Goal: Use online tool/utility: Utilize a website feature to perform a specific function

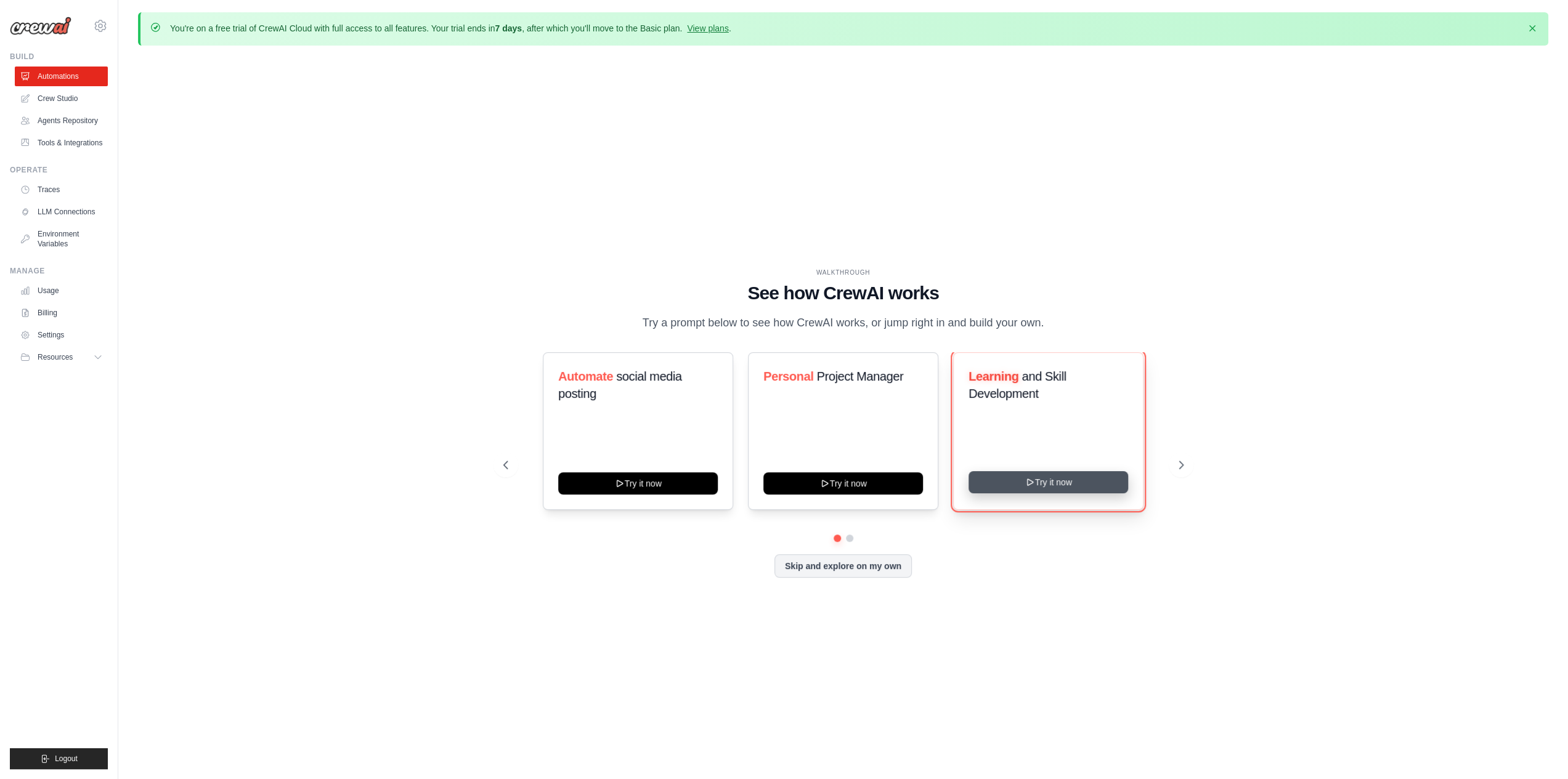
click at [1041, 483] on button "Try it now" at bounding box center [1048, 482] width 160 height 22
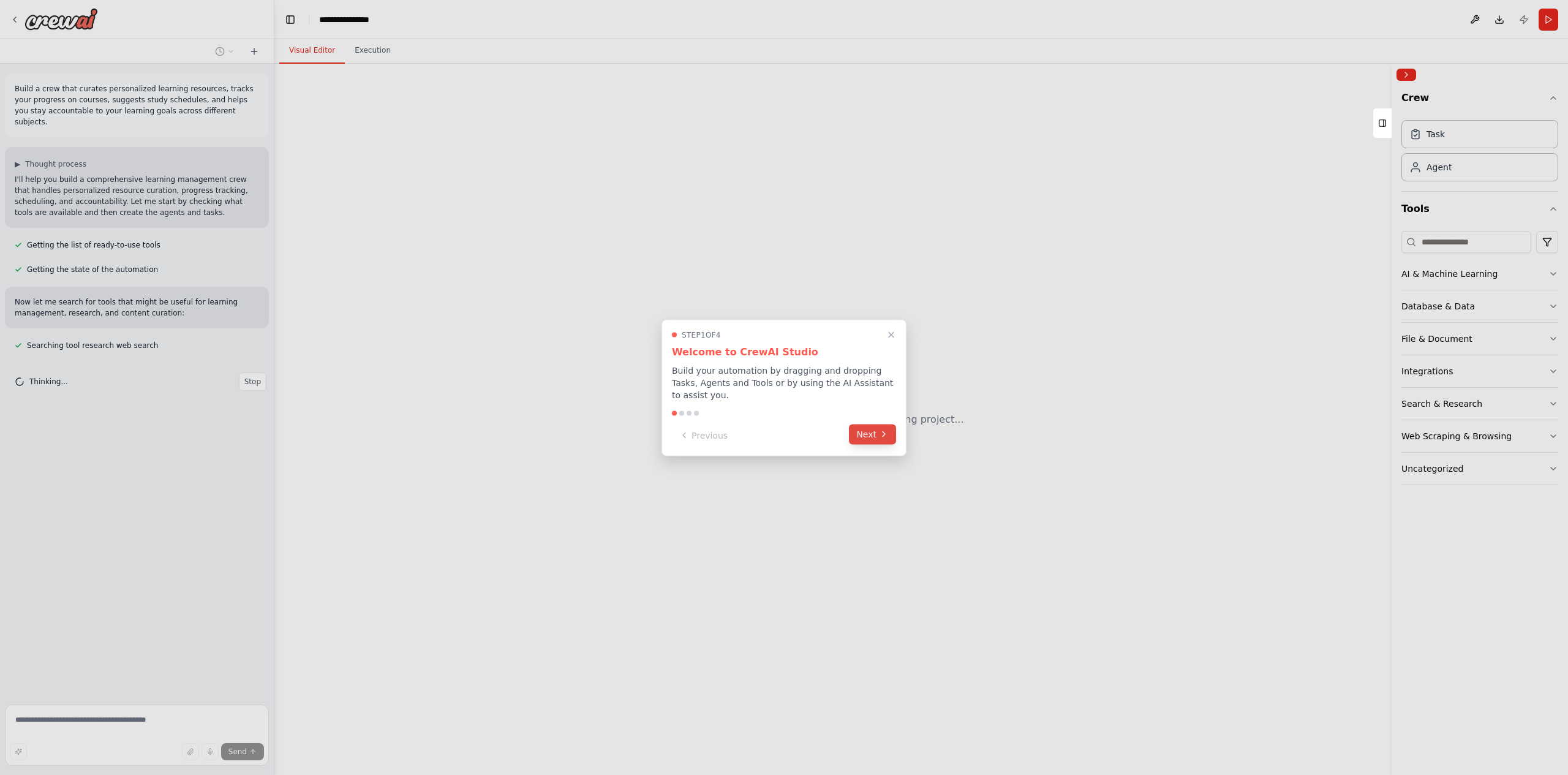
click at [885, 432] on icon at bounding box center [884, 434] width 10 height 10
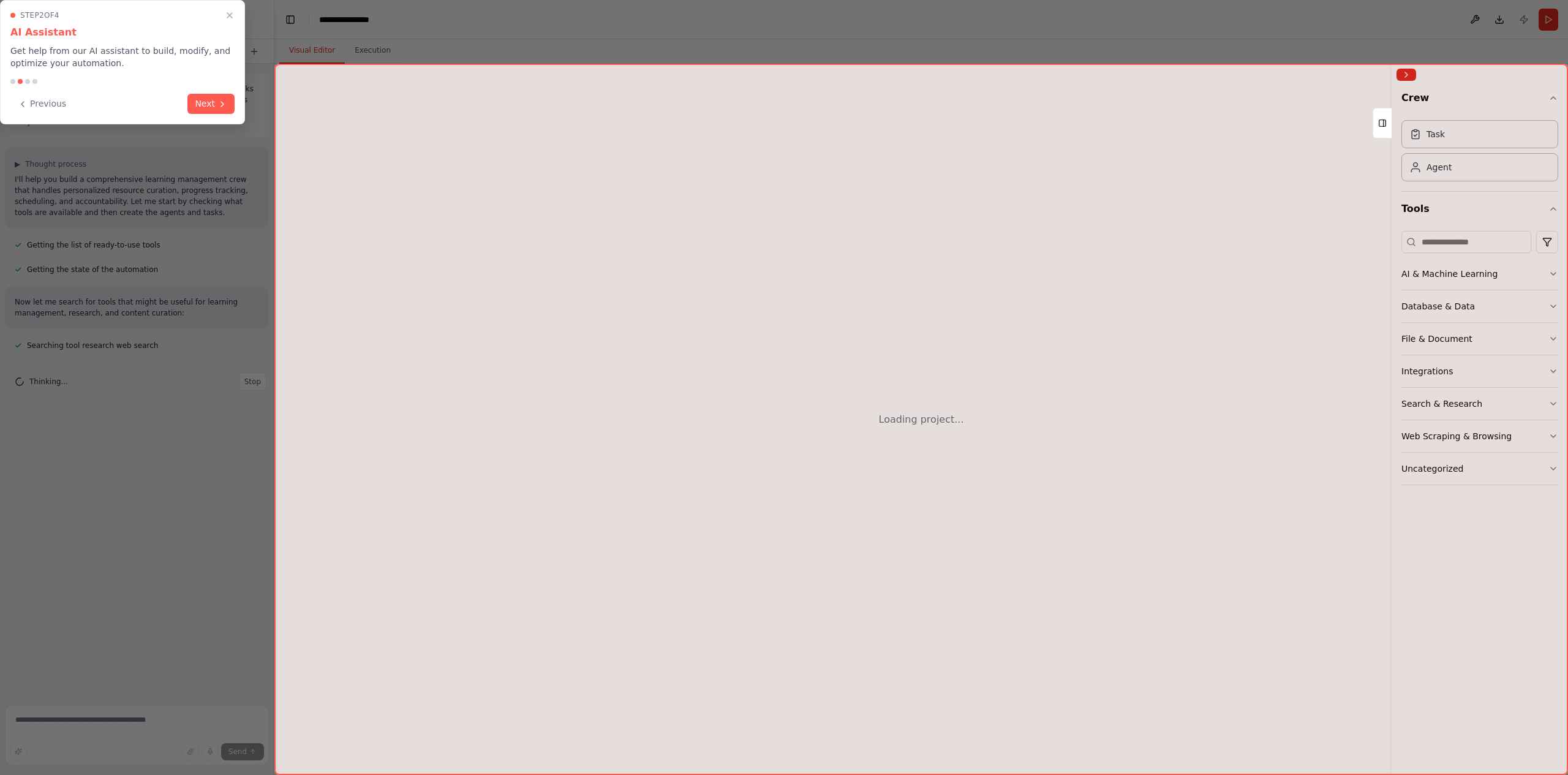
click at [882, 430] on div at bounding box center [784, 387] width 1568 height 775
click at [873, 431] on div at bounding box center [784, 387] width 1568 height 775
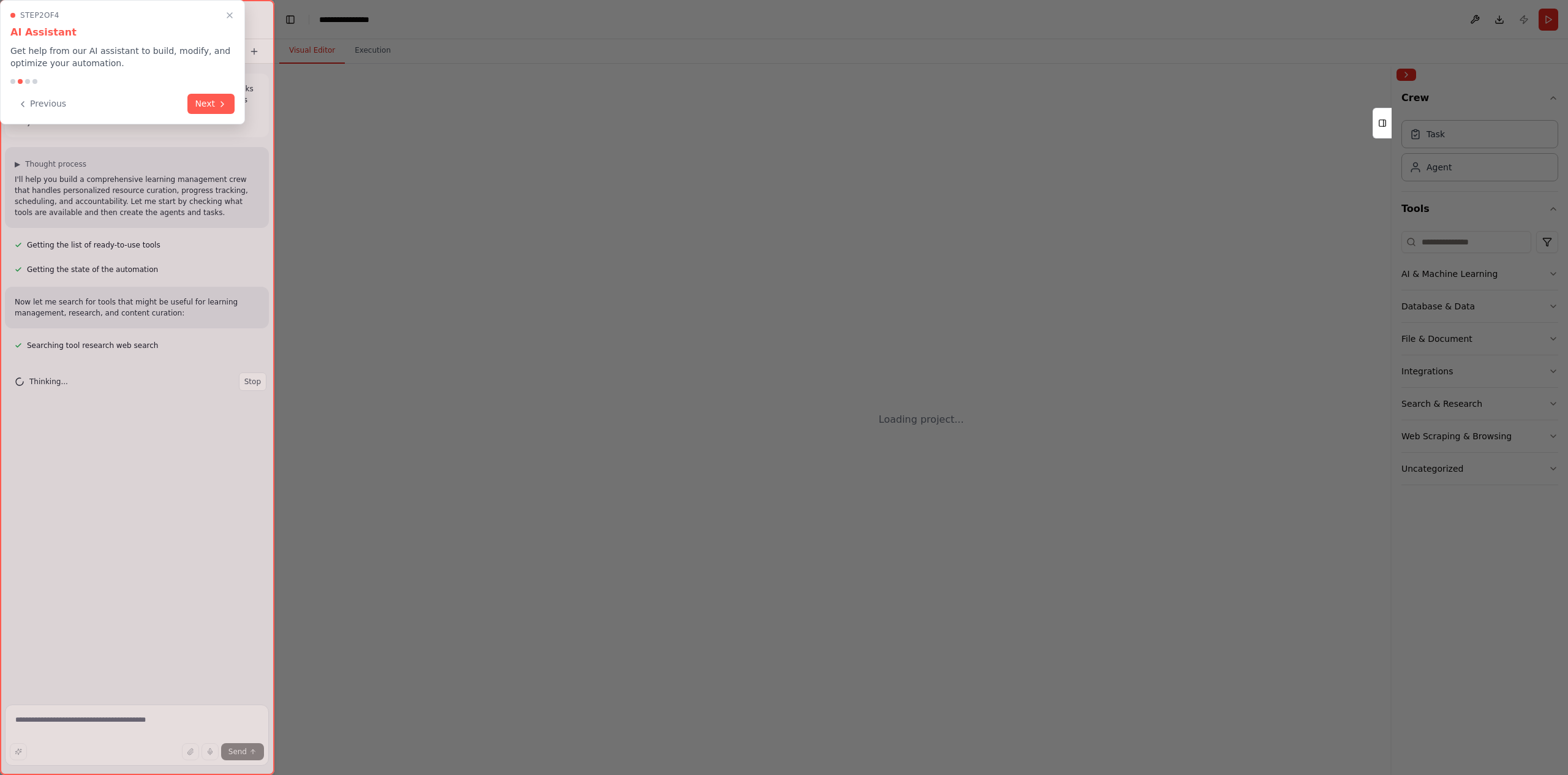
click at [682, 408] on div at bounding box center [784, 387] width 1568 height 775
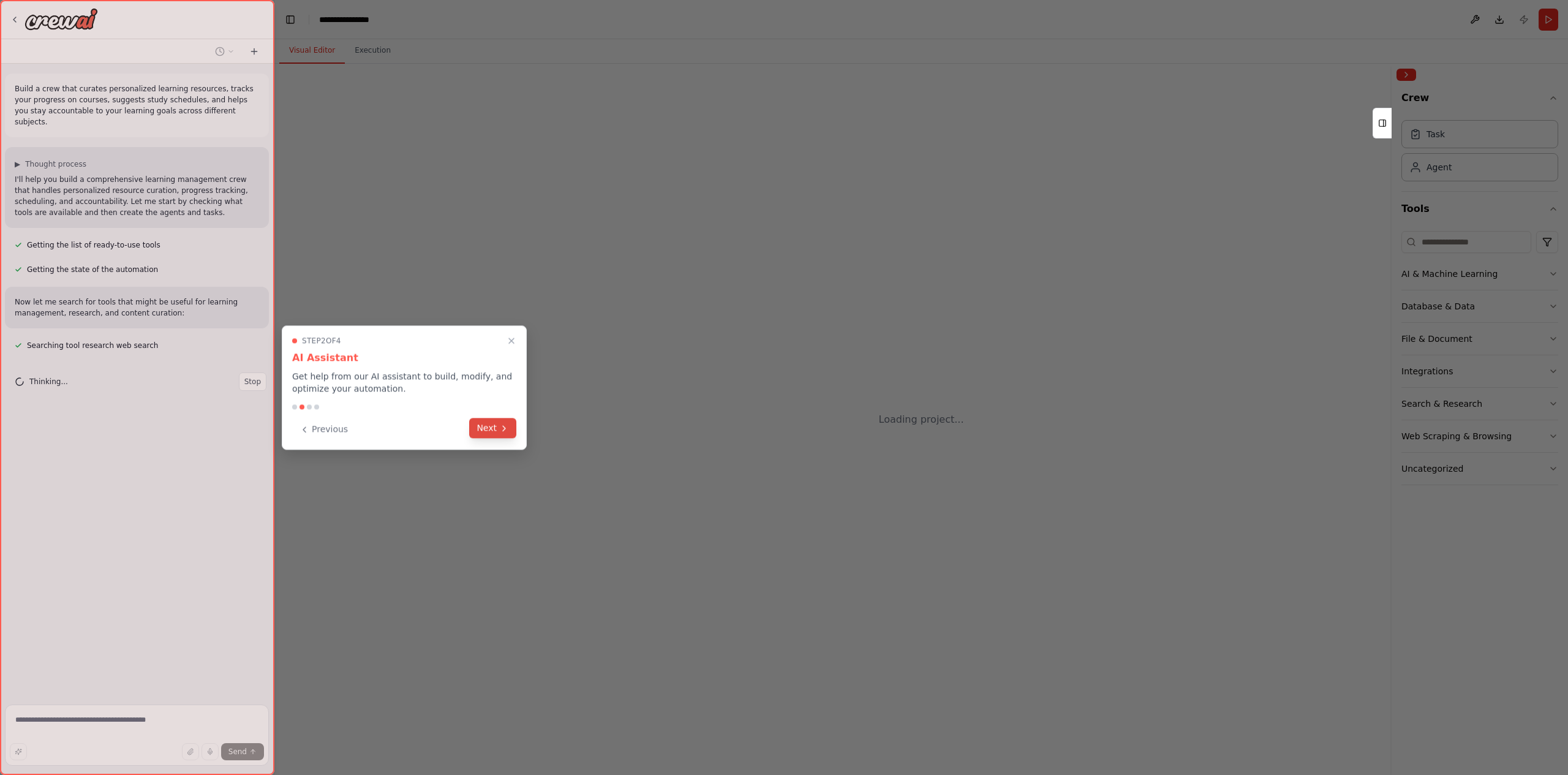
click at [489, 430] on button "Next" at bounding box center [493, 428] width 47 height 21
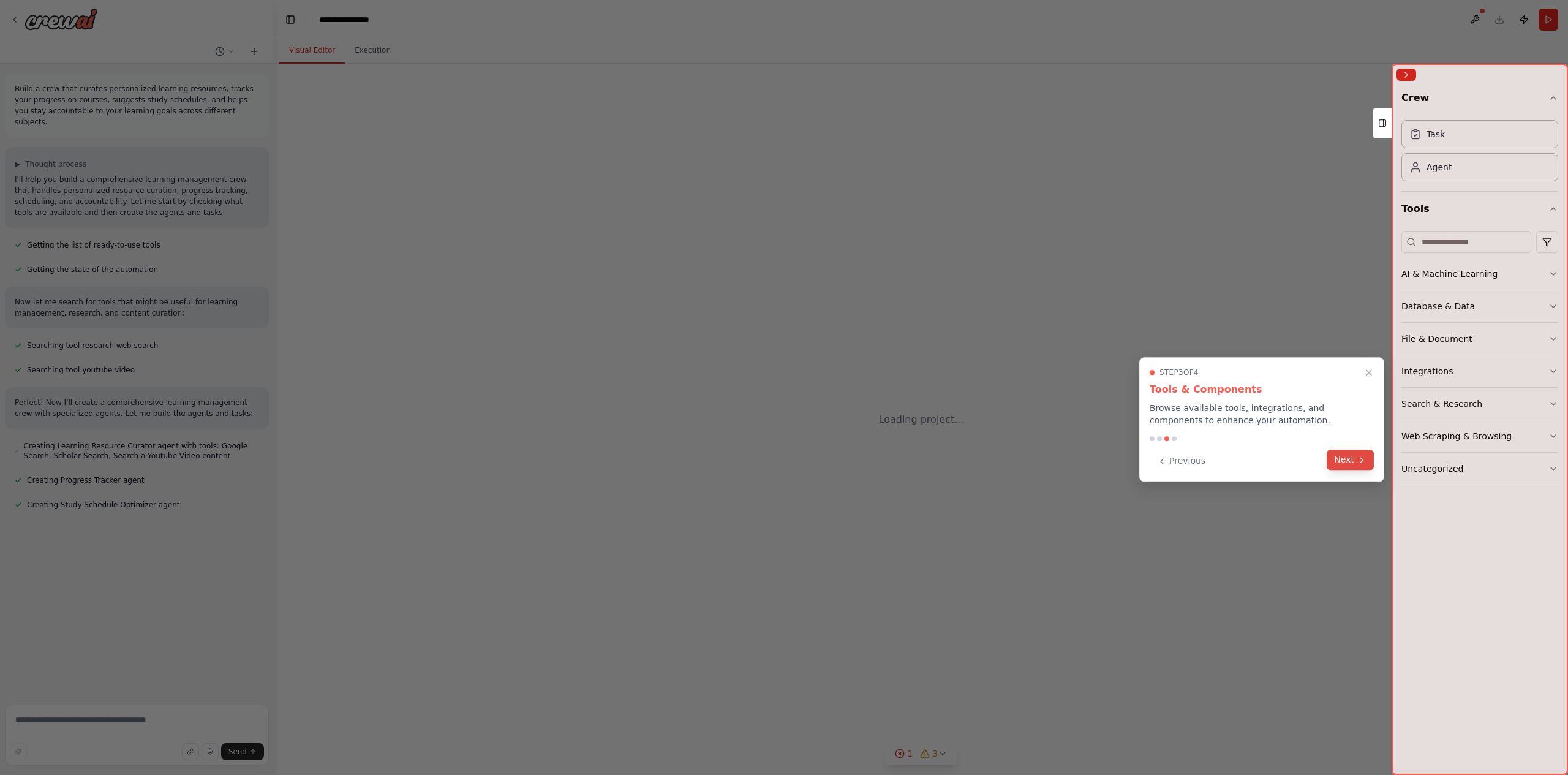
click at [1350, 463] on button "Next" at bounding box center [1351, 460] width 47 height 21
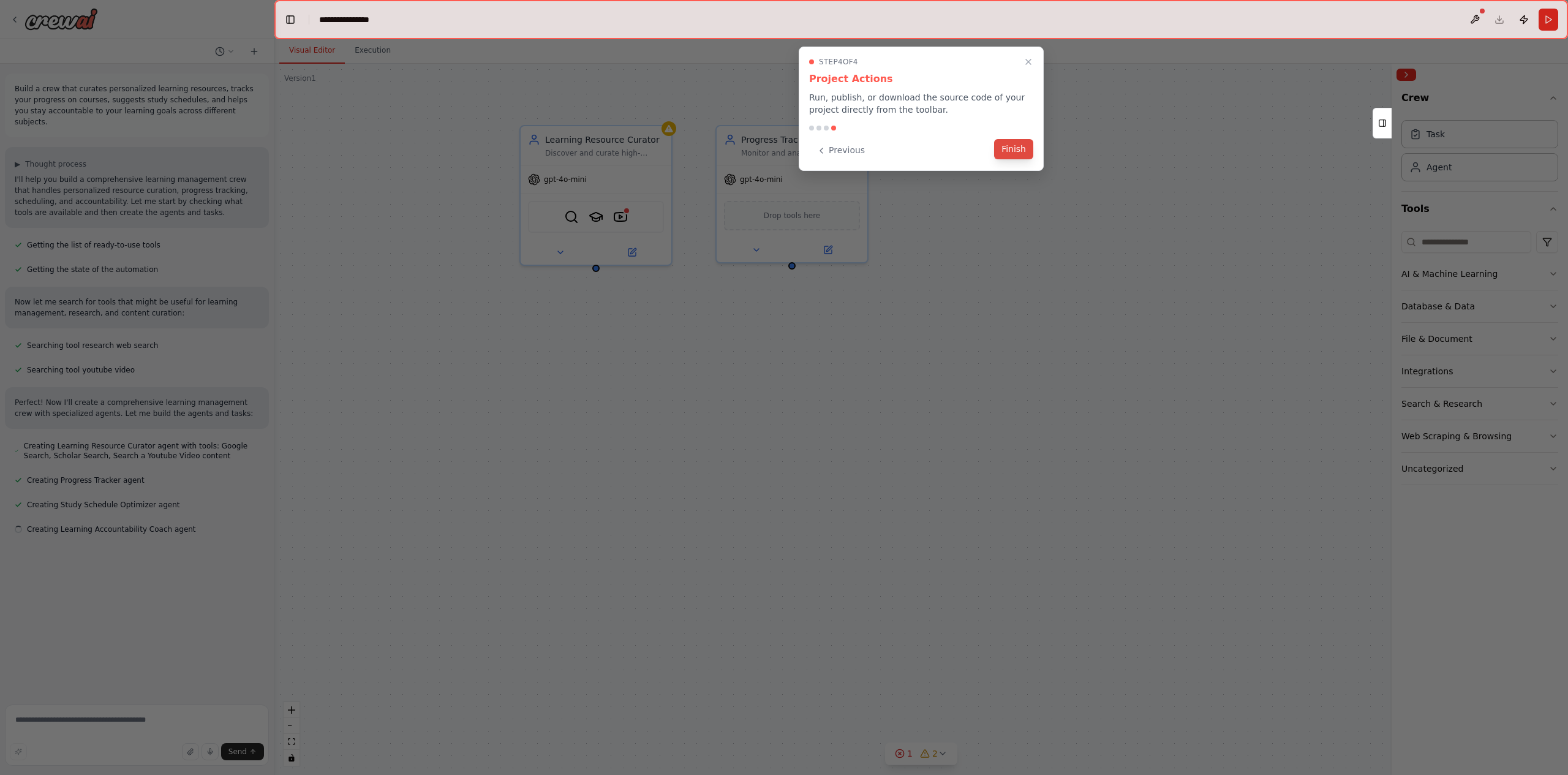
click at [1027, 148] on button "Finish" at bounding box center [1014, 149] width 39 height 21
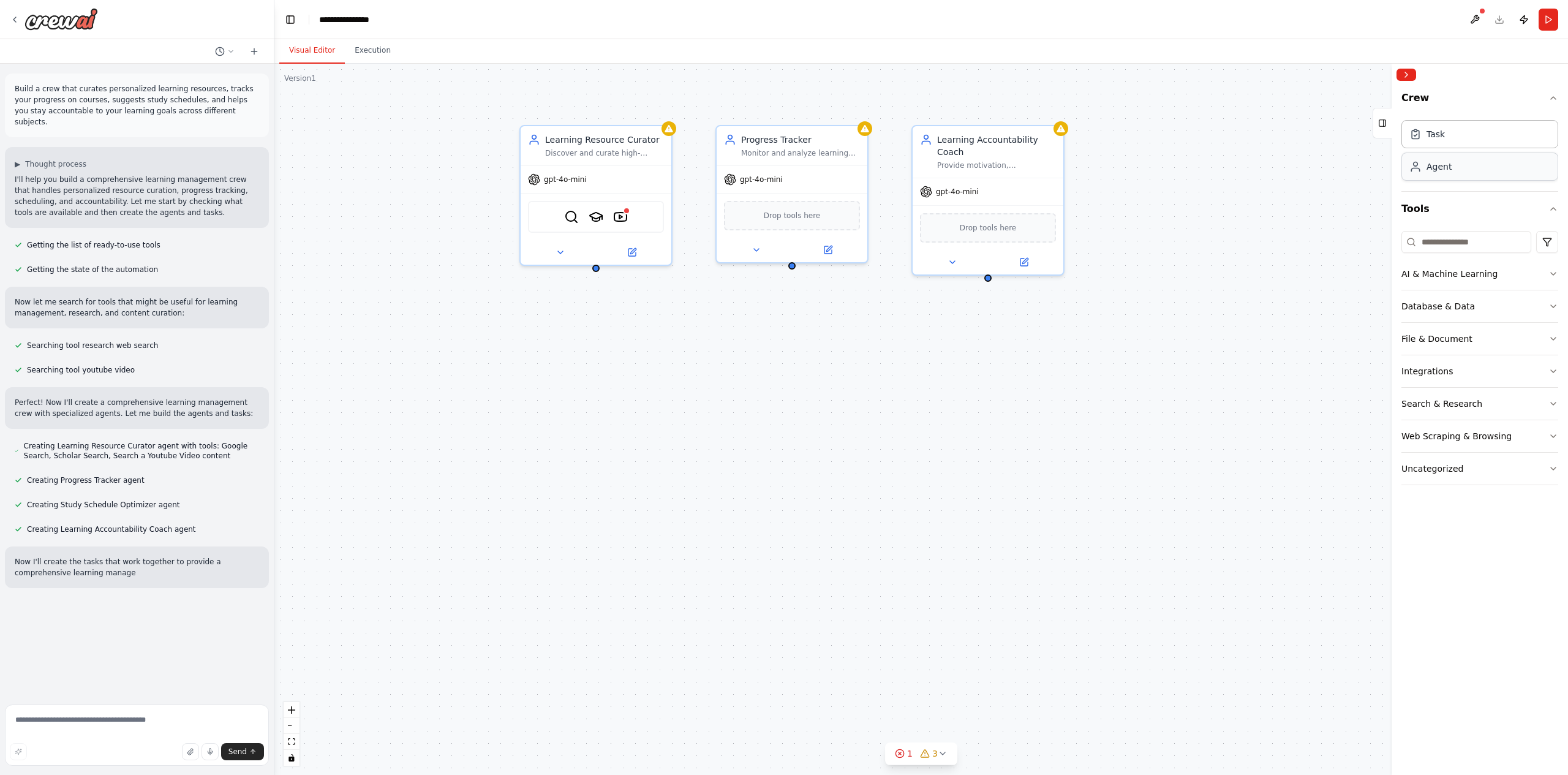
click at [1487, 168] on div "Agent" at bounding box center [1481, 167] width 157 height 28
click at [1483, 170] on div "Agent" at bounding box center [1481, 167] width 157 height 28
click at [1476, 176] on div "Agent" at bounding box center [1481, 167] width 157 height 28
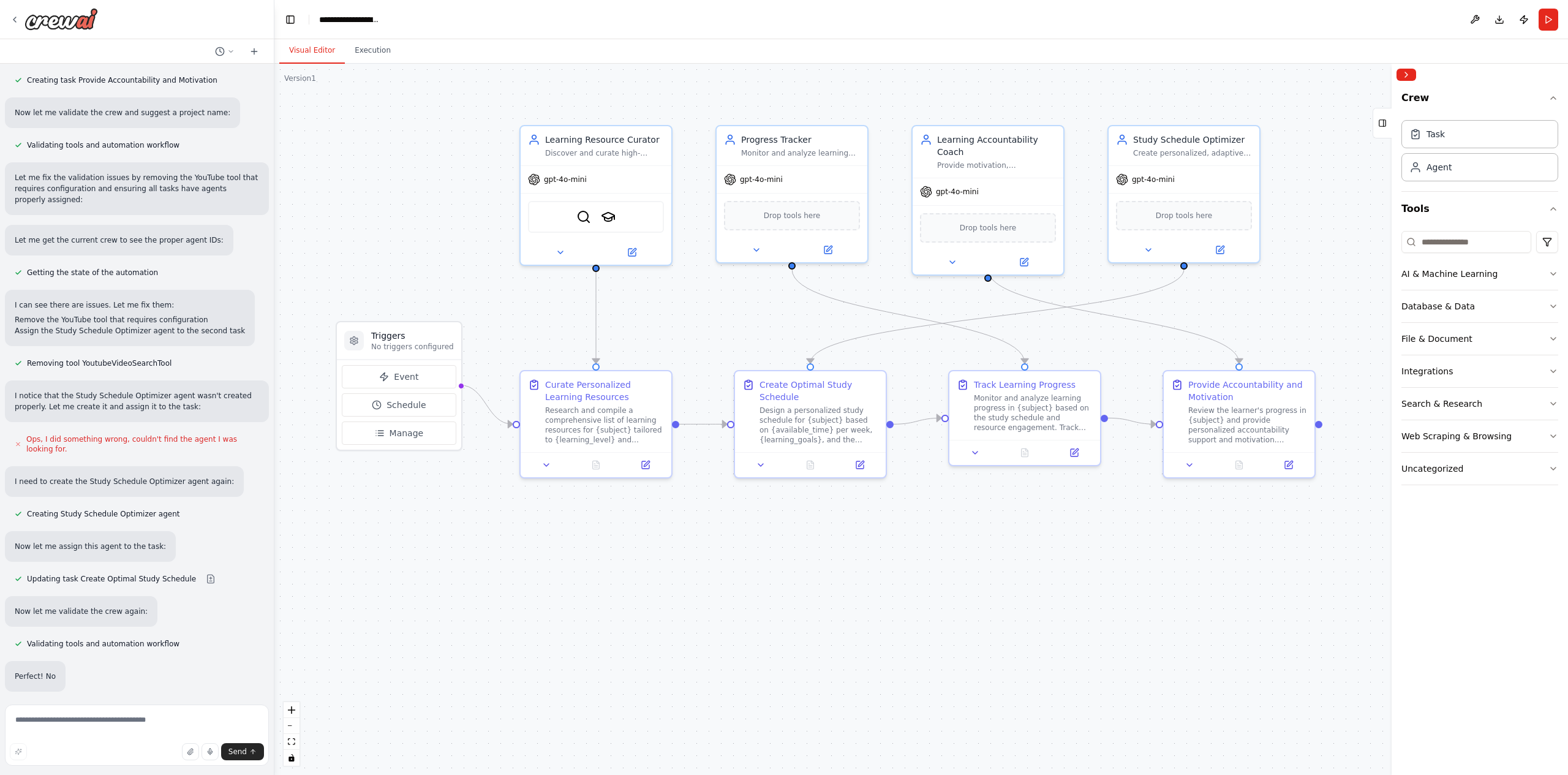
scroll to position [613, 0]
